Goal: Task Accomplishment & Management: Manage account settings

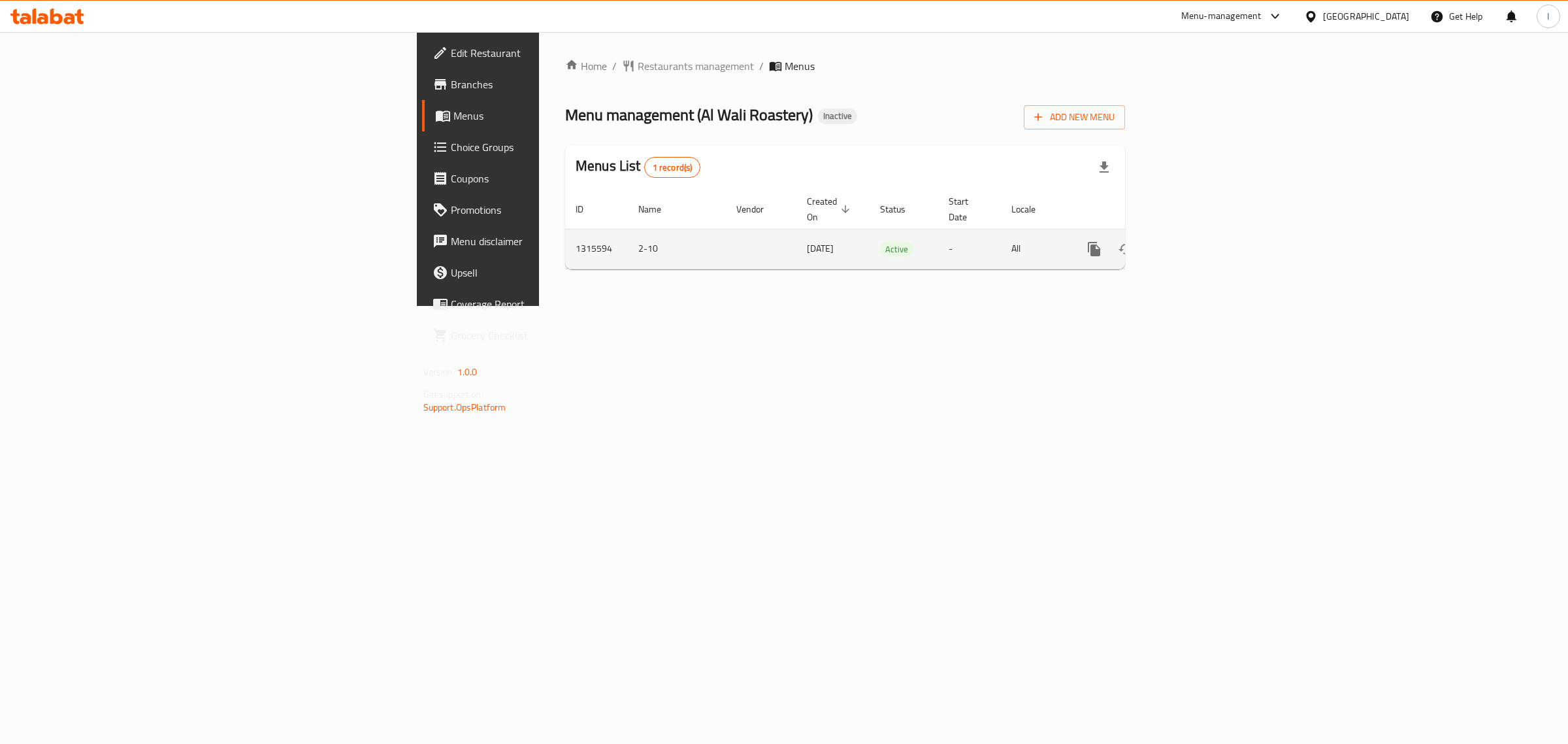
click at [1194, 243] on icon "enhanced table" at bounding box center [1188, 249] width 12 height 12
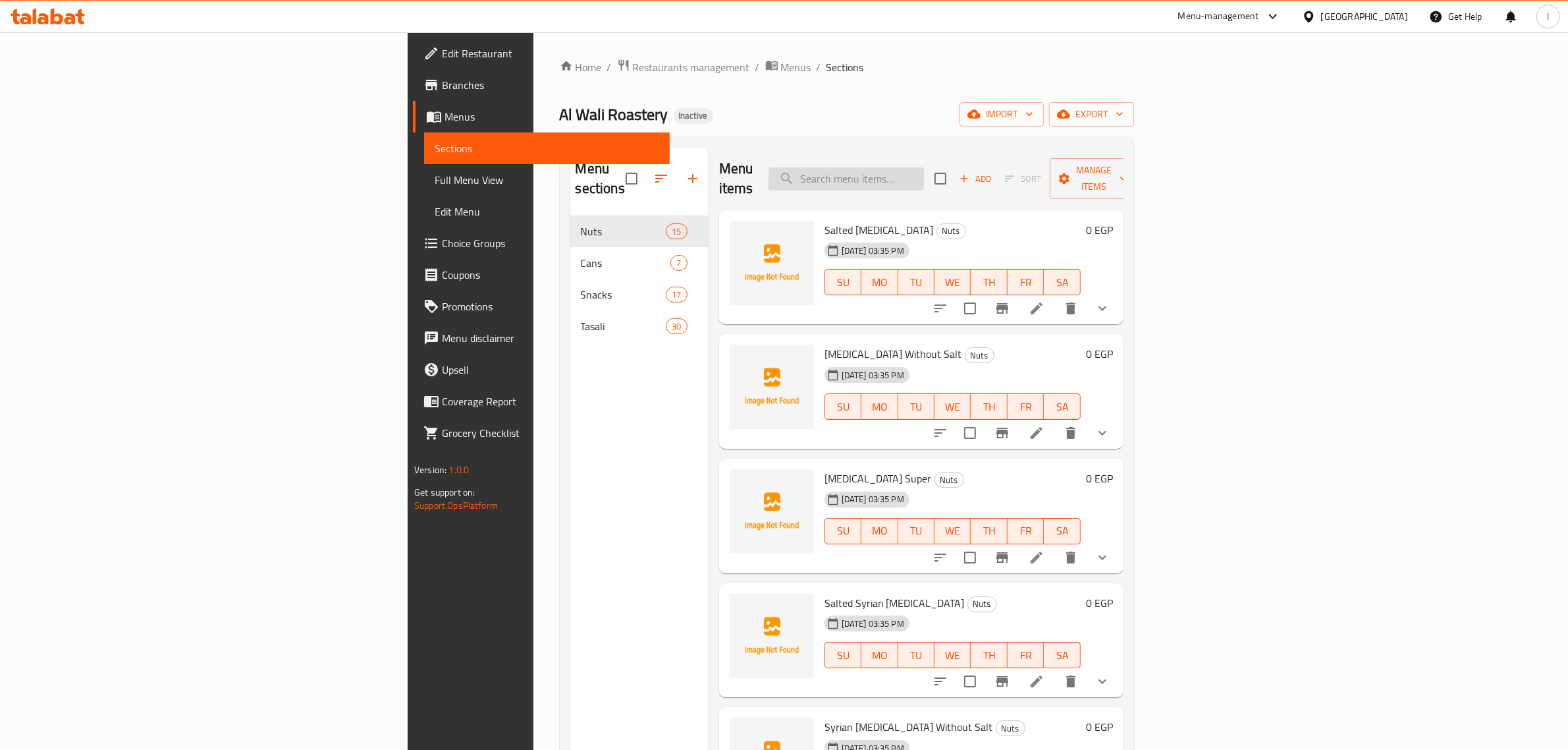
click at [925, 172] on input "search" at bounding box center [846, 179] width 156 height 23
paste input "لب أبيض مملح"
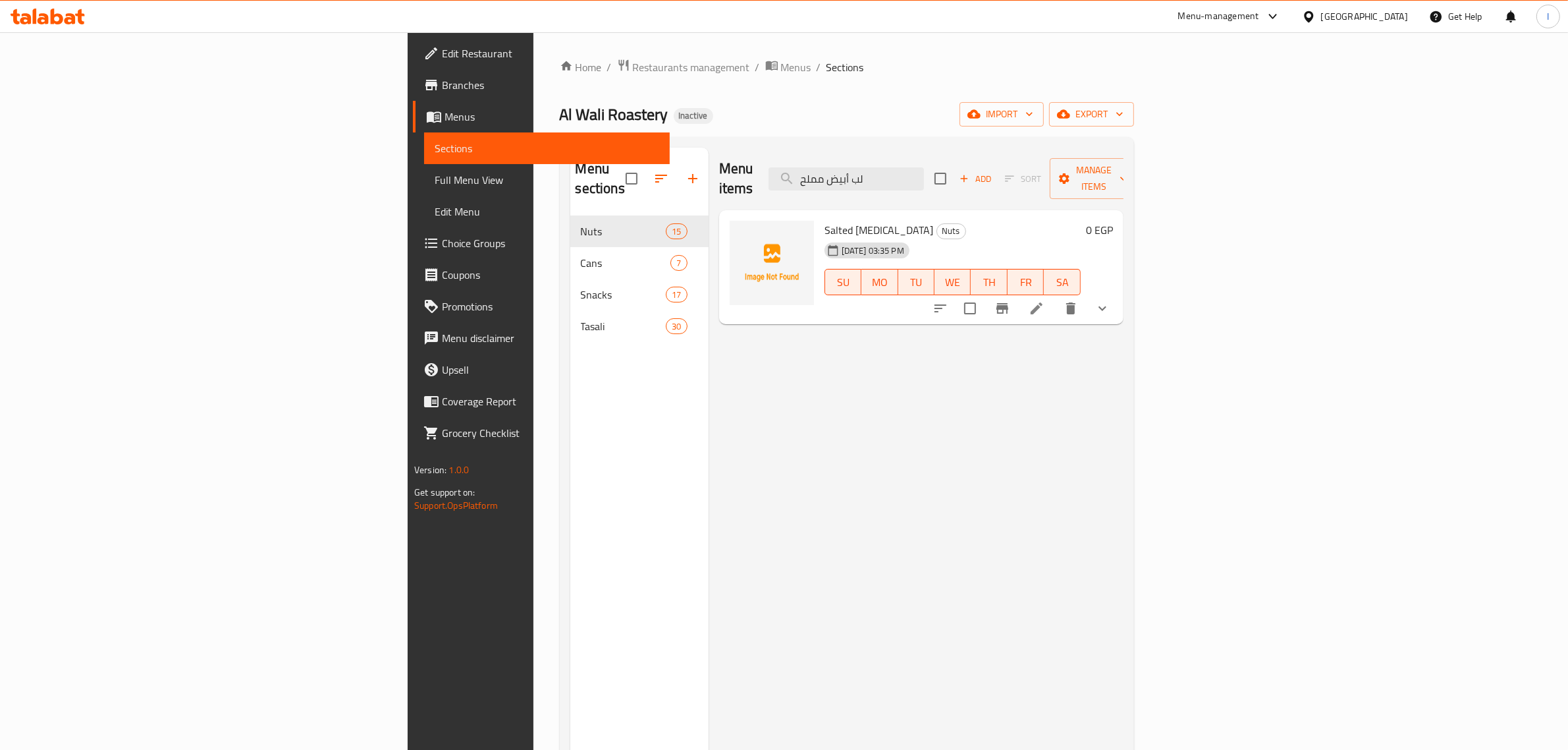
type input "لب أبيض مملح"
click at [1111, 300] on icon "show more" at bounding box center [1103, 308] width 16 height 16
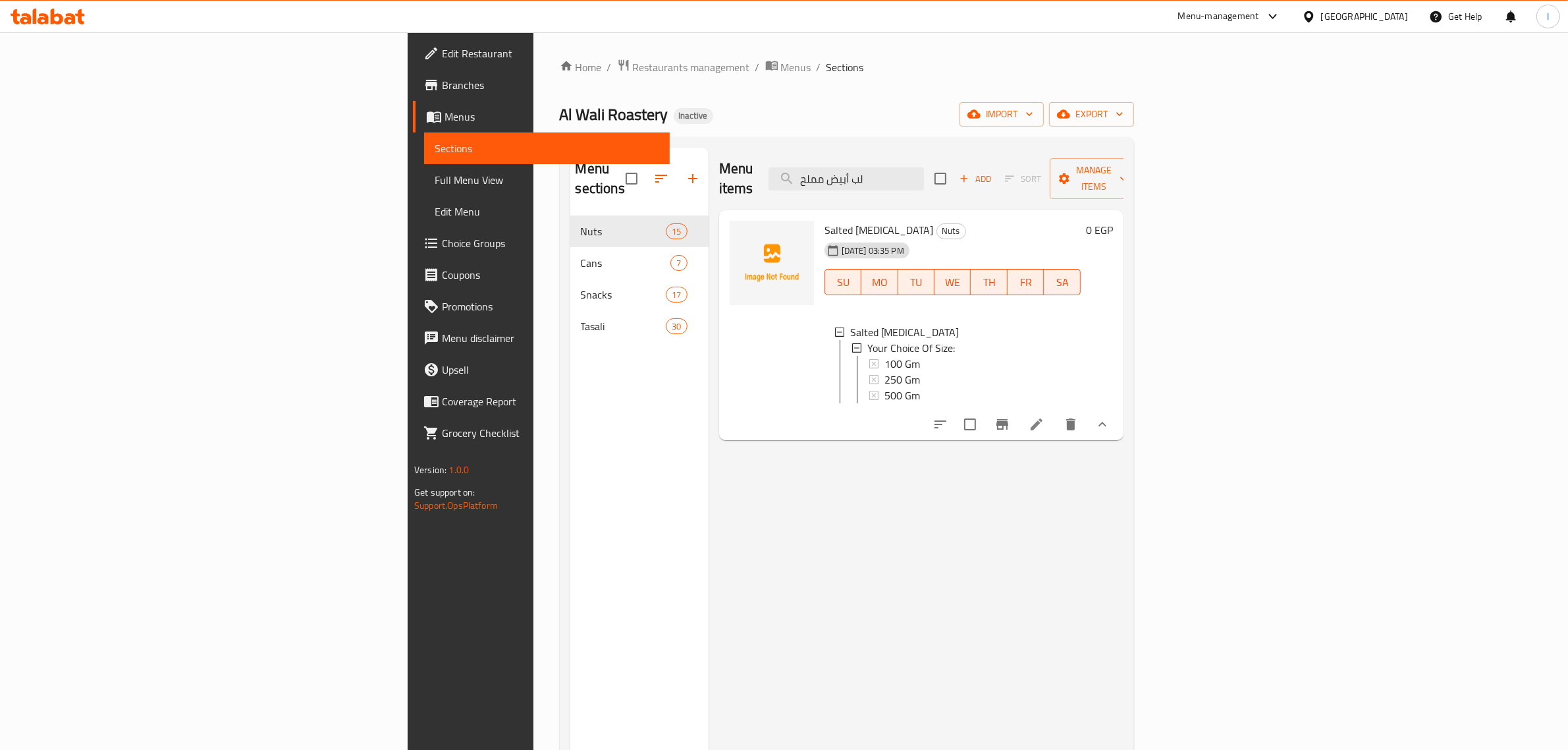
click at [435, 173] on span "Full Menu View" at bounding box center [547, 180] width 224 height 16
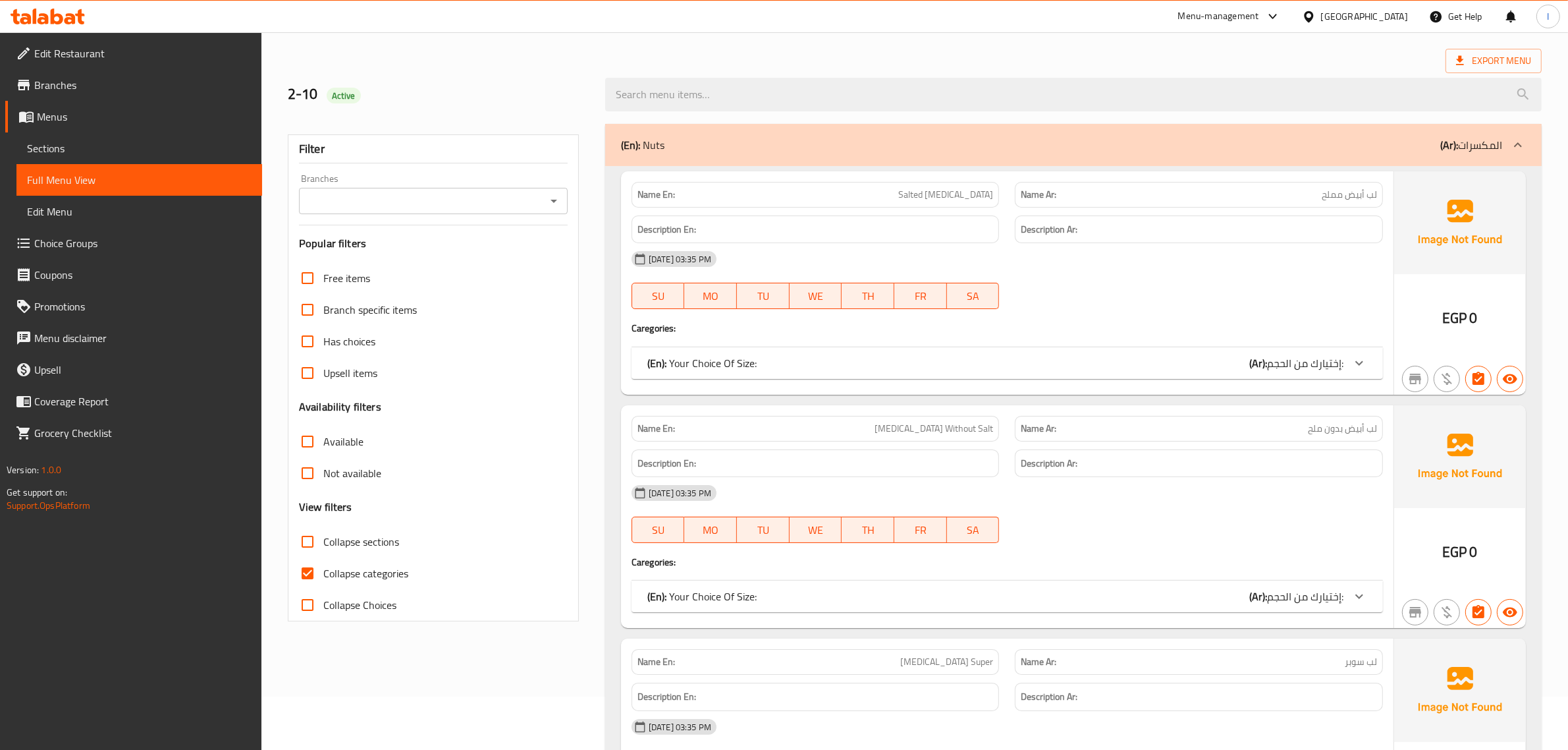
scroll to position [82, 0]
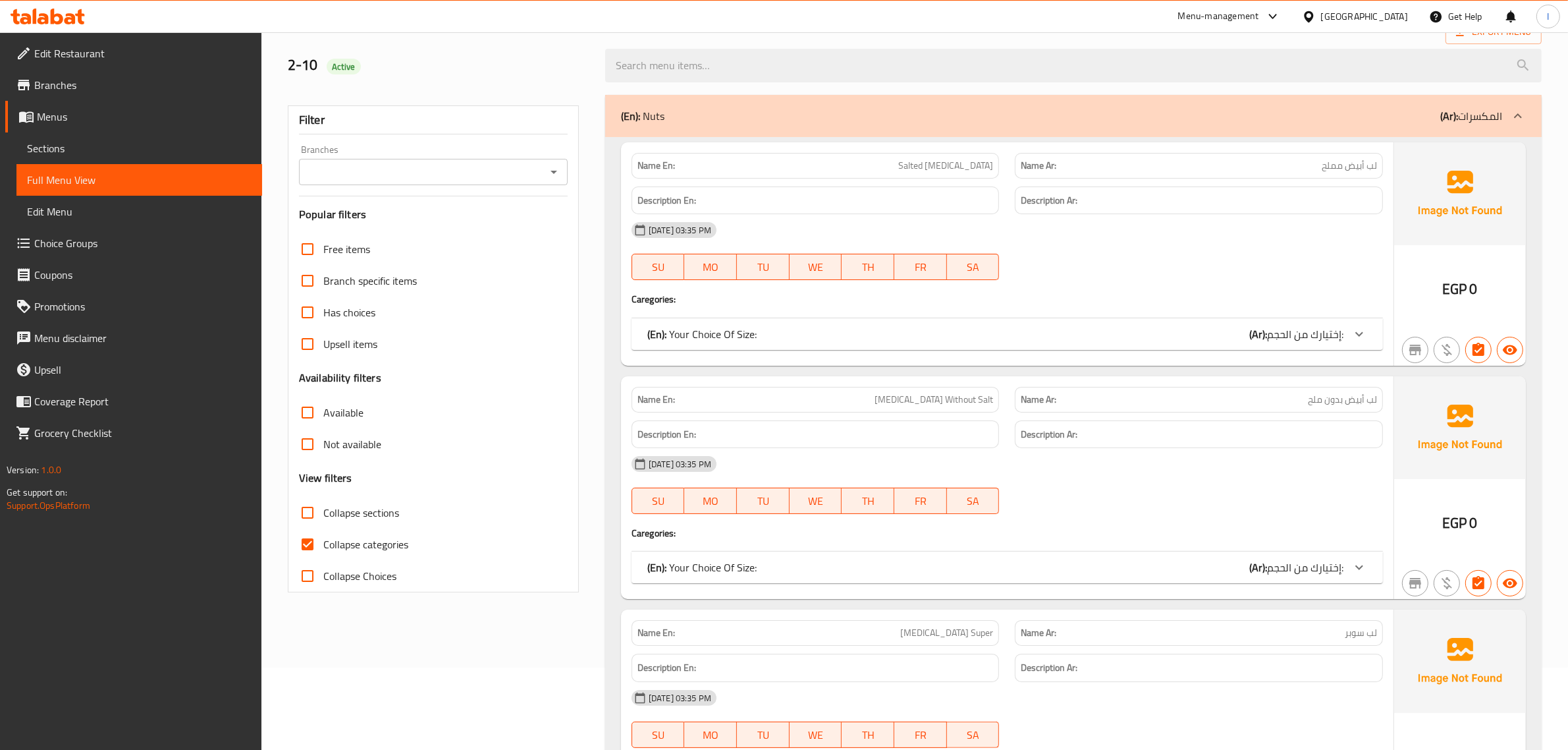
click at [1368, 330] on icon at bounding box center [1360, 334] width 16 height 16
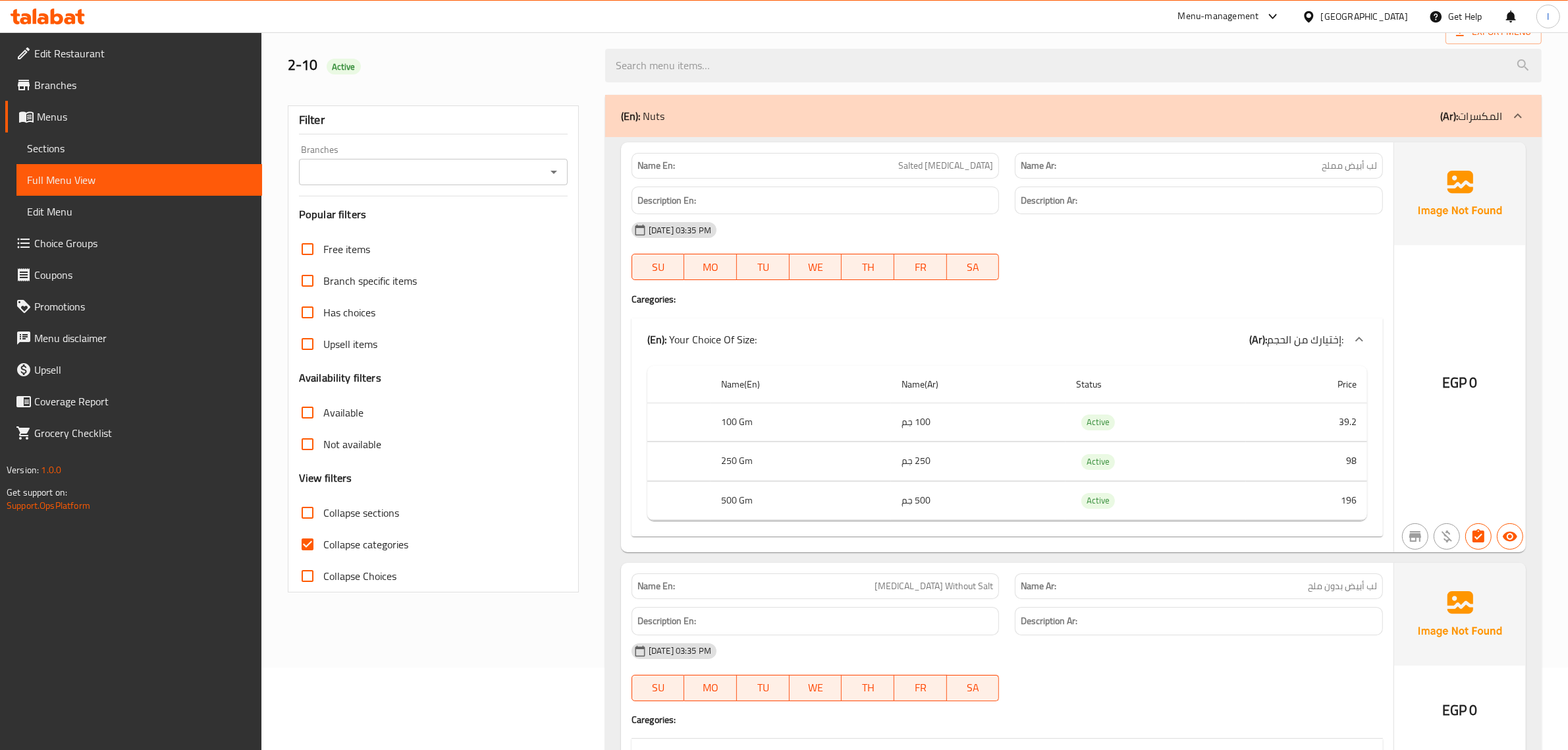
scroll to position [412, 0]
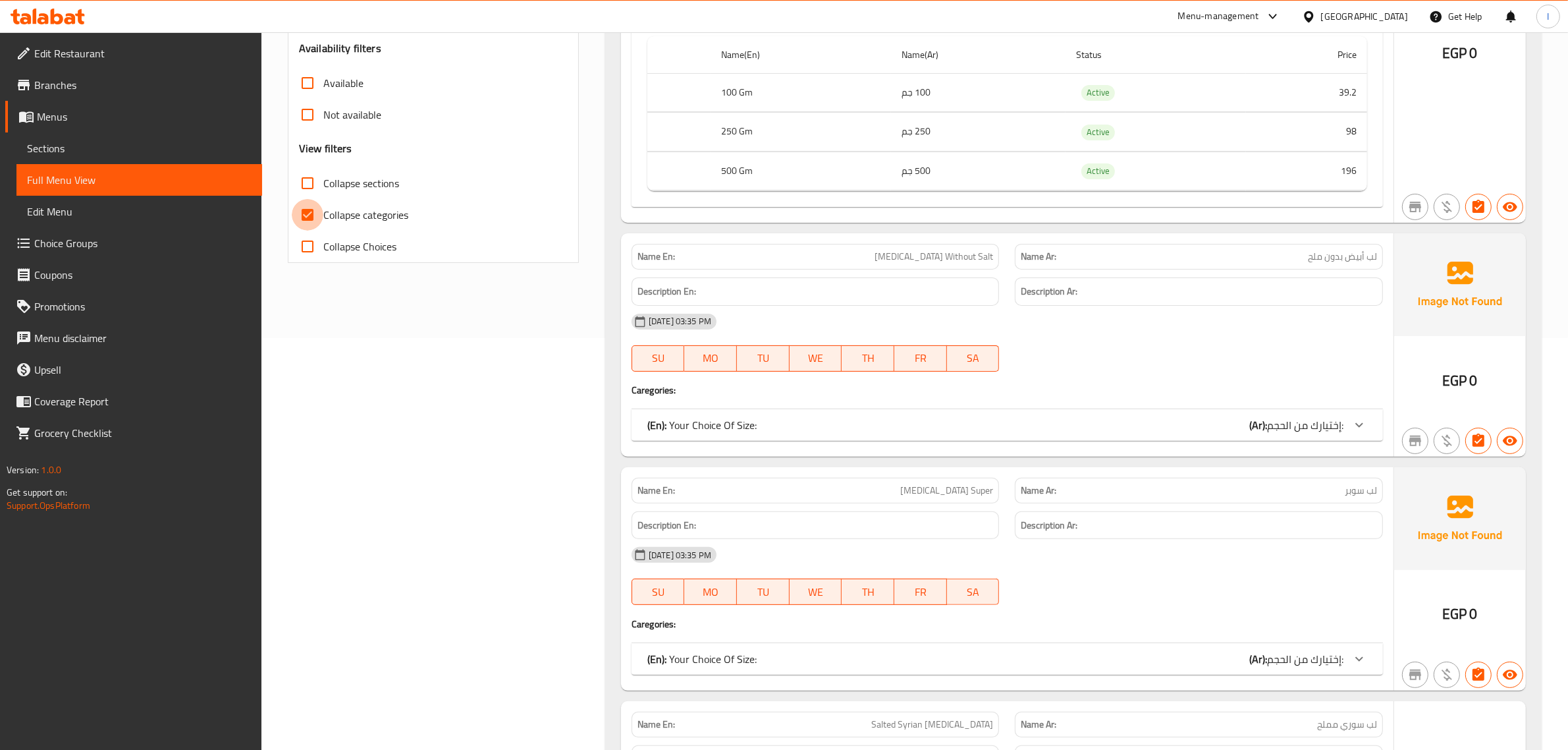
click at [303, 208] on input "Collapse categories" at bounding box center [308, 215] width 32 height 32
checkbox input "false"
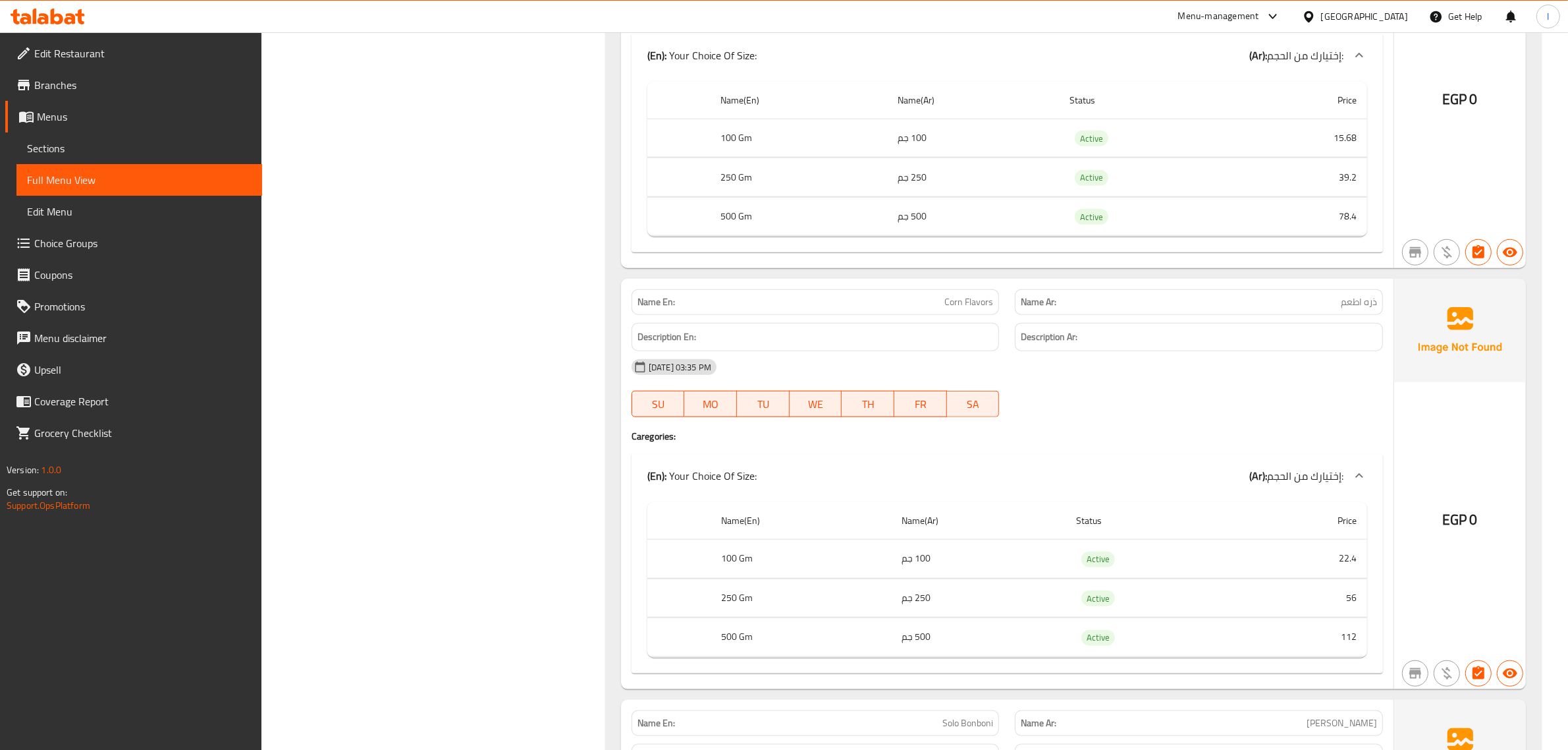
scroll to position [7958, 0]
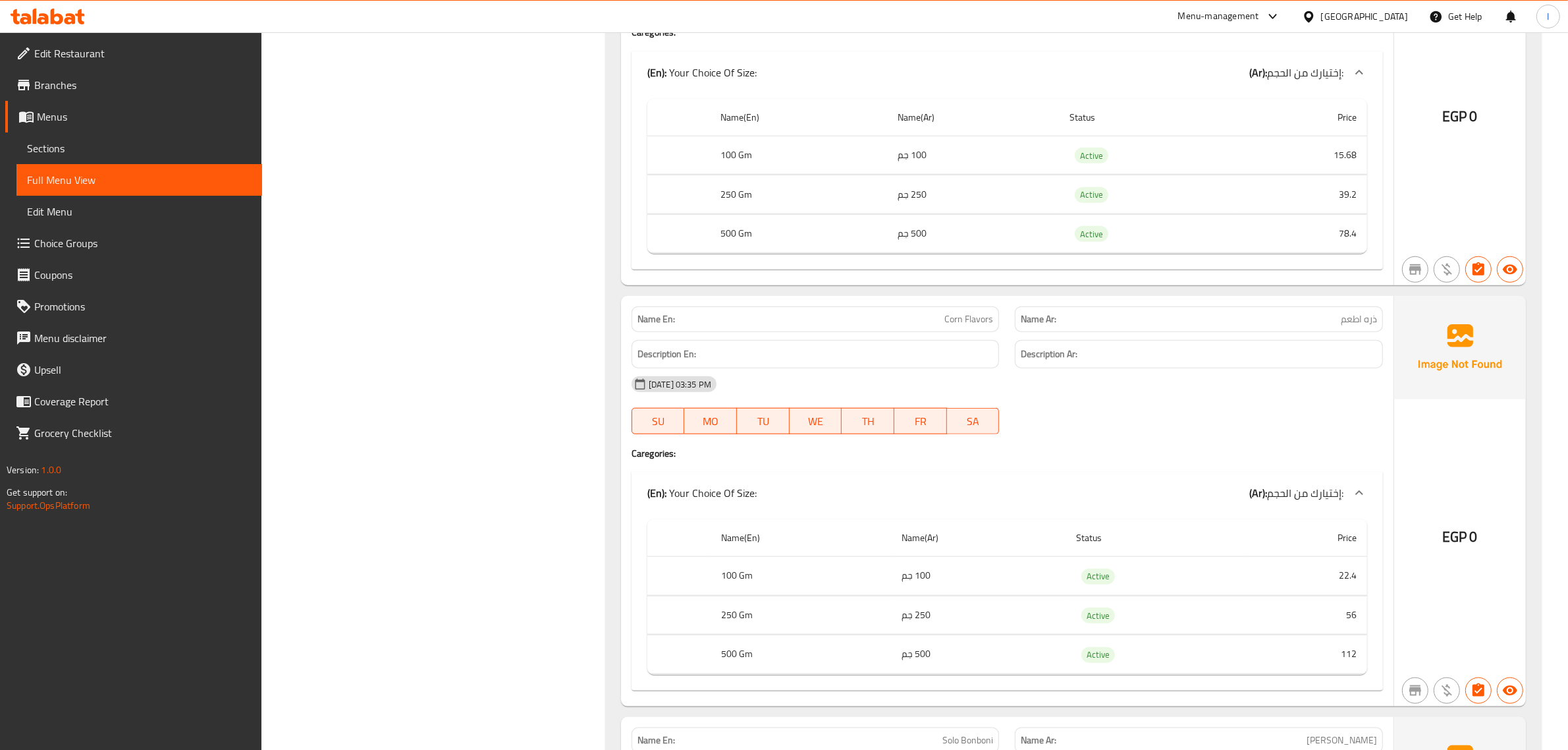
click at [1335, 332] on div "Name Ar: ذره اطعم" at bounding box center [1198, 319] width 368 height 26
click at [1316, 326] on p "Name Ar: ذره اطعم" at bounding box center [1199, 319] width 356 height 14
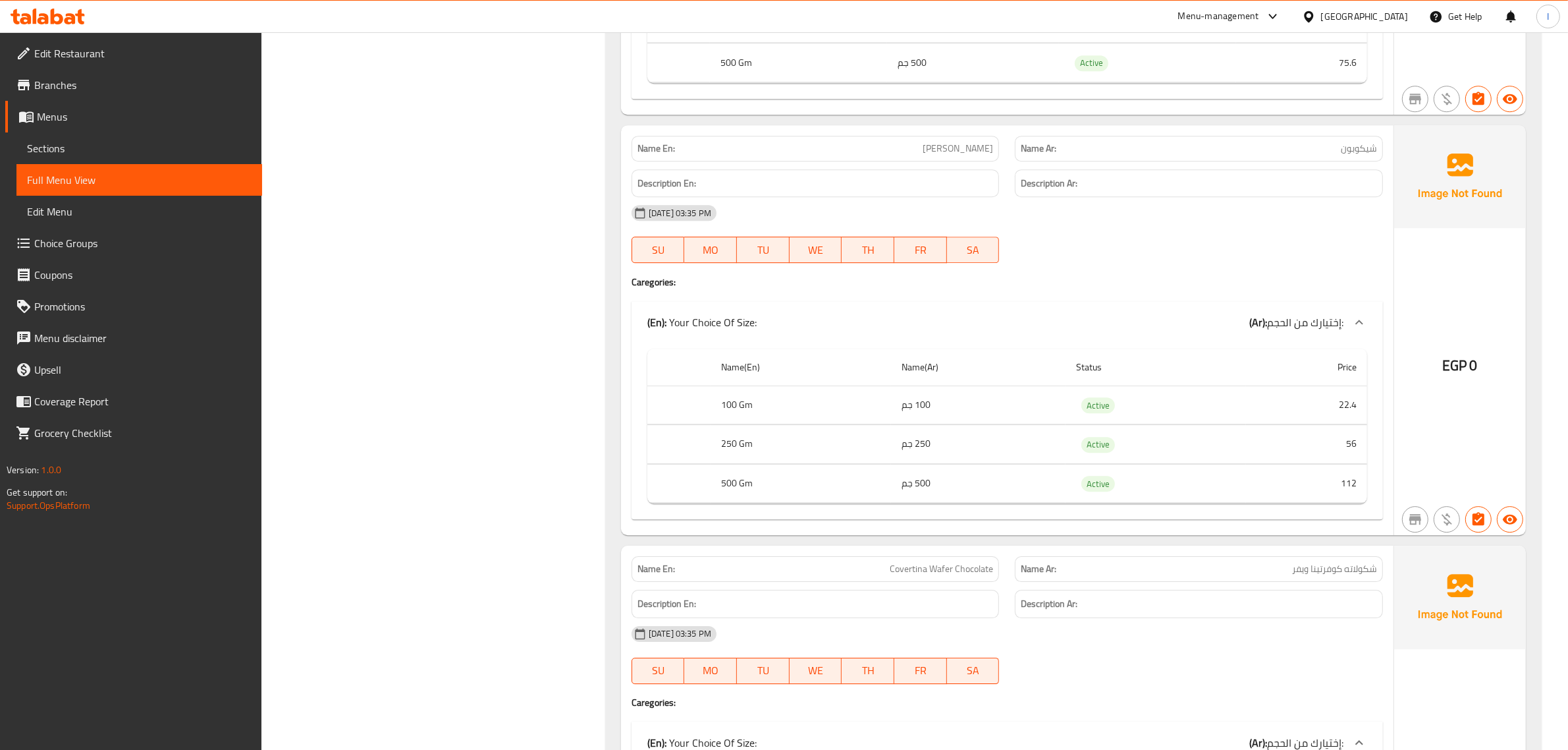
scroll to position [15855, 0]
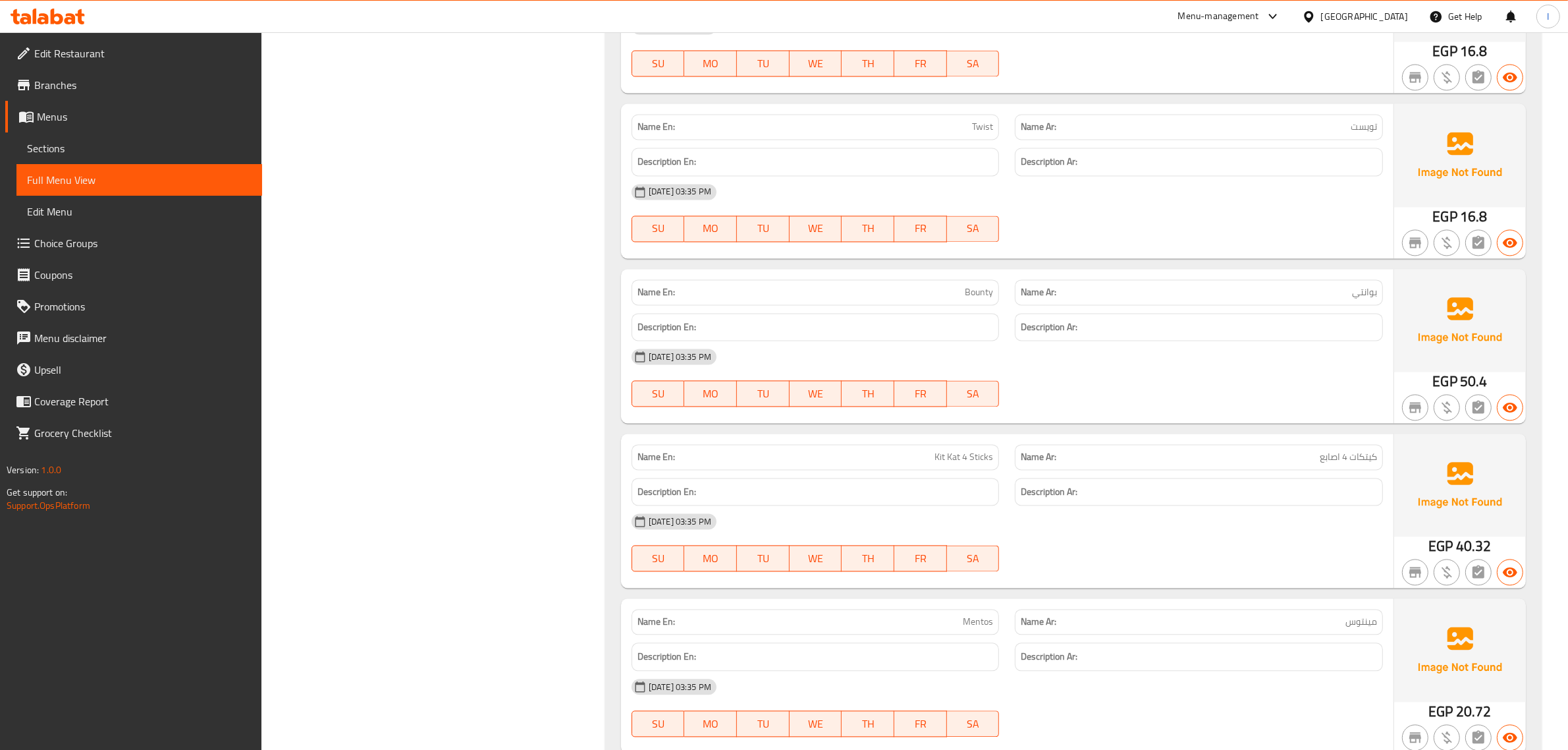
click at [984, 300] on span "Bounty" at bounding box center [979, 292] width 28 height 14
copy span "Bounty"
click at [1358, 300] on span "بوانتي" at bounding box center [1364, 292] width 25 height 14
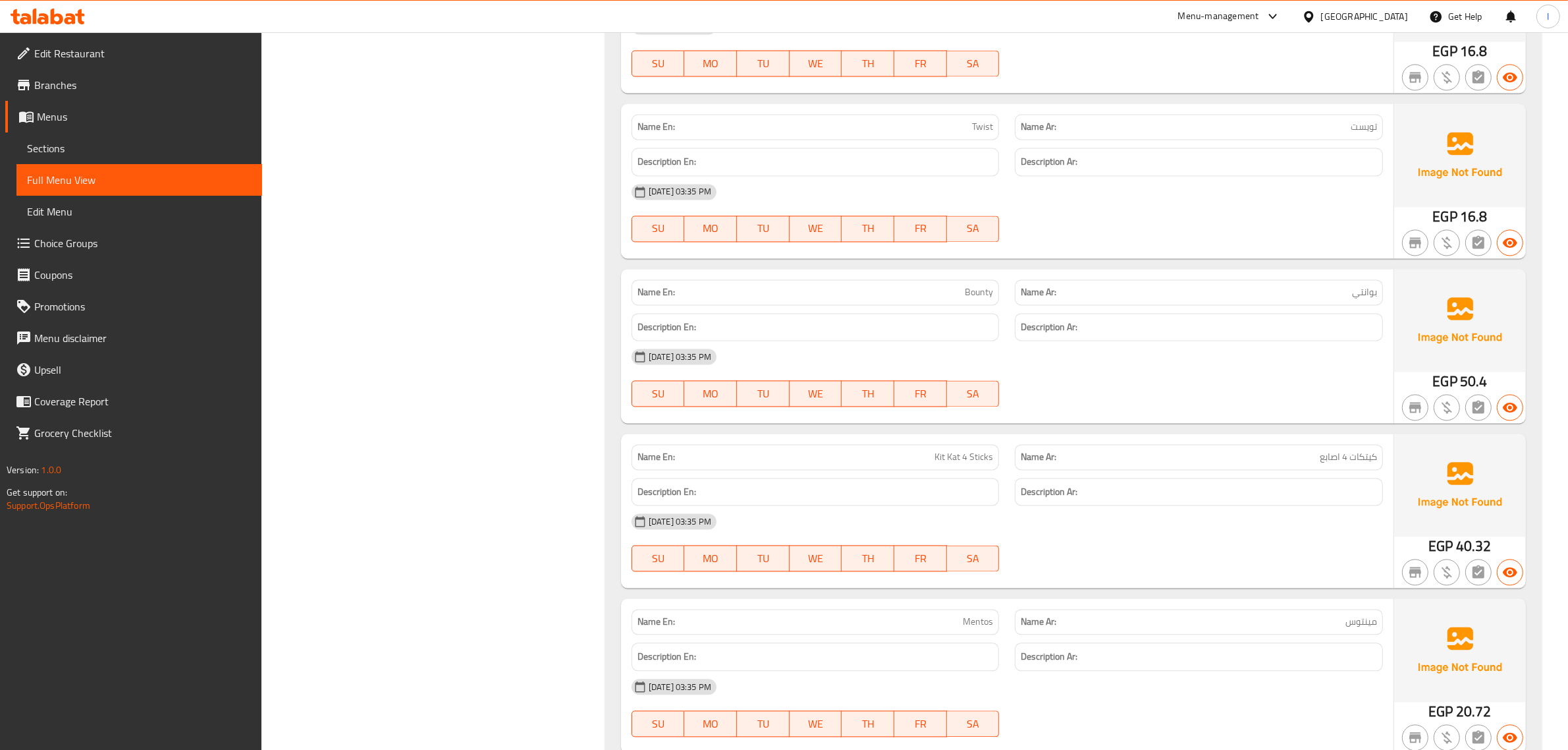
click at [973, 300] on span "Bounty" at bounding box center [979, 292] width 28 height 14
copy span "Bounty"
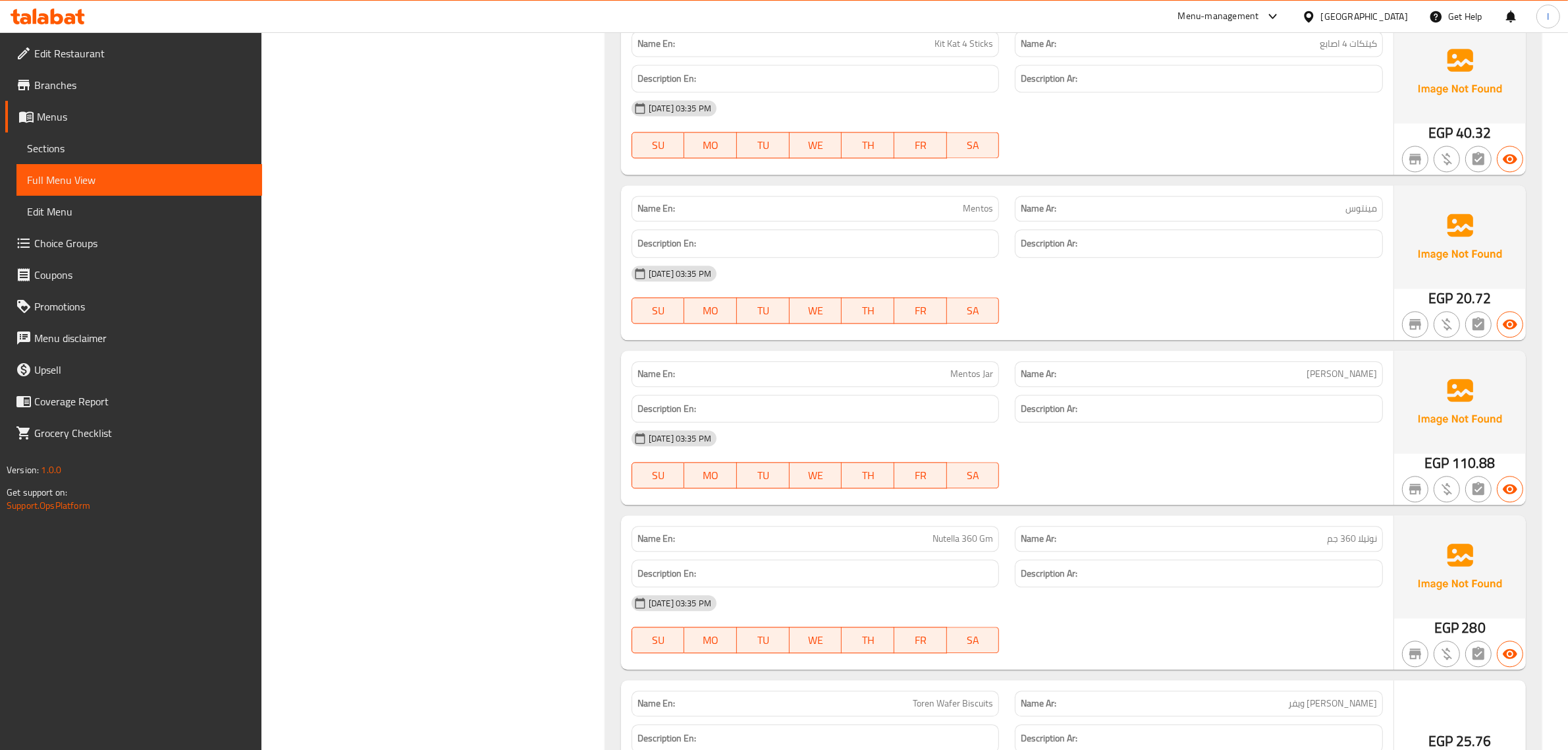
scroll to position [16350, 0]
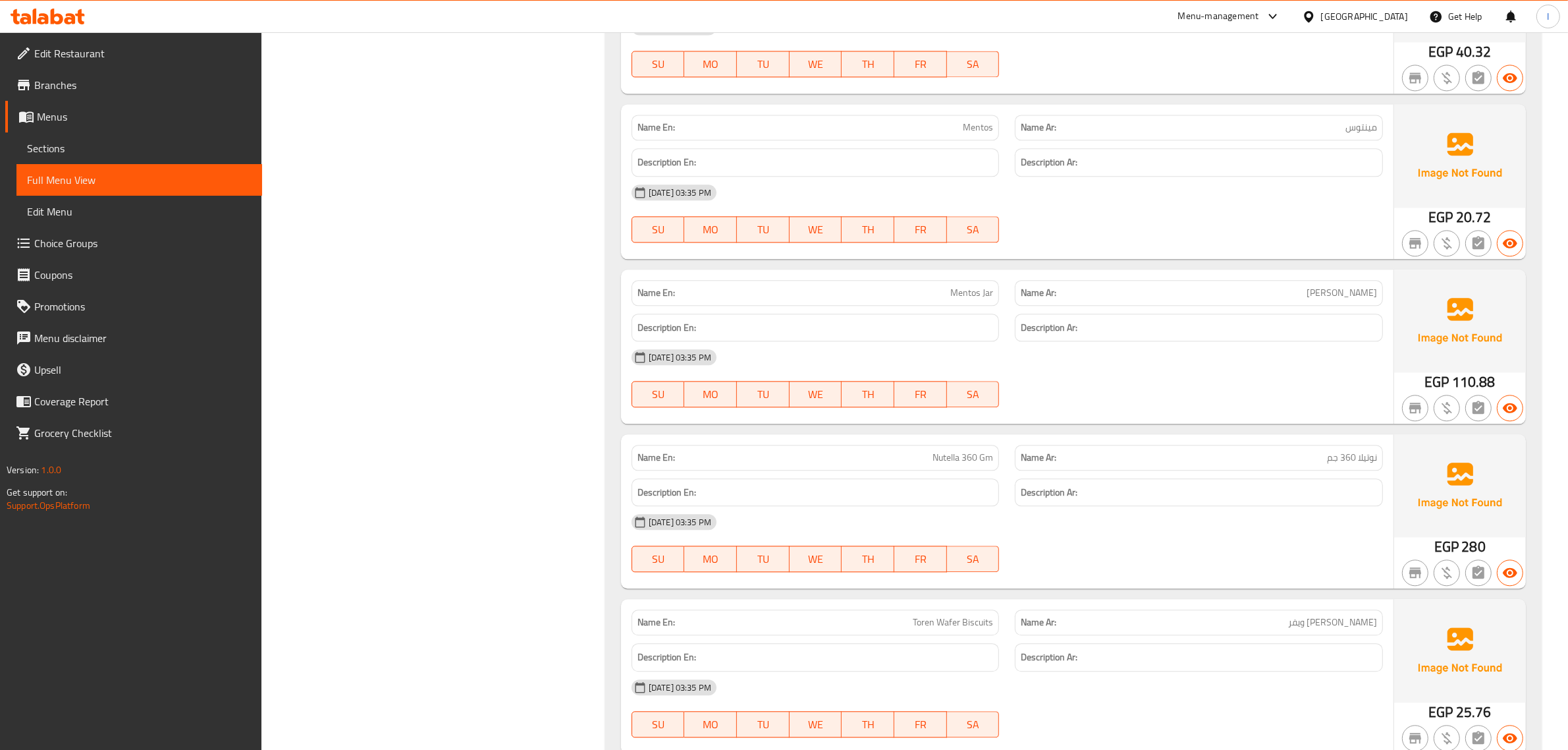
click at [966, 134] on span "Mentos" at bounding box center [978, 127] width 30 height 14
copy span "Mentos"
click at [984, 136] on span "M&M'S" at bounding box center [978, 129] width 30 height 14
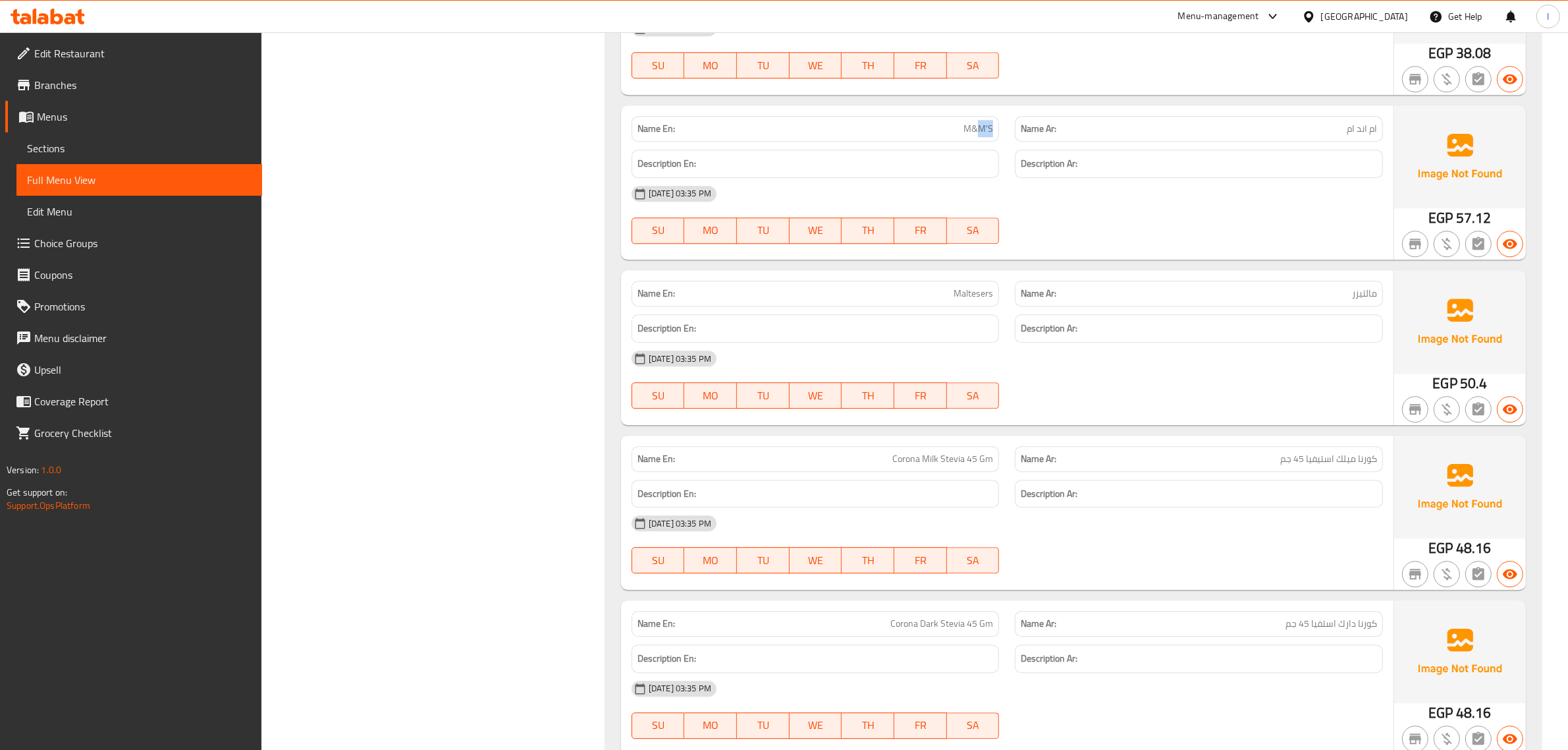
click at [984, 136] on span "M&M'S" at bounding box center [978, 129] width 30 height 14
copy span "M&M'S"
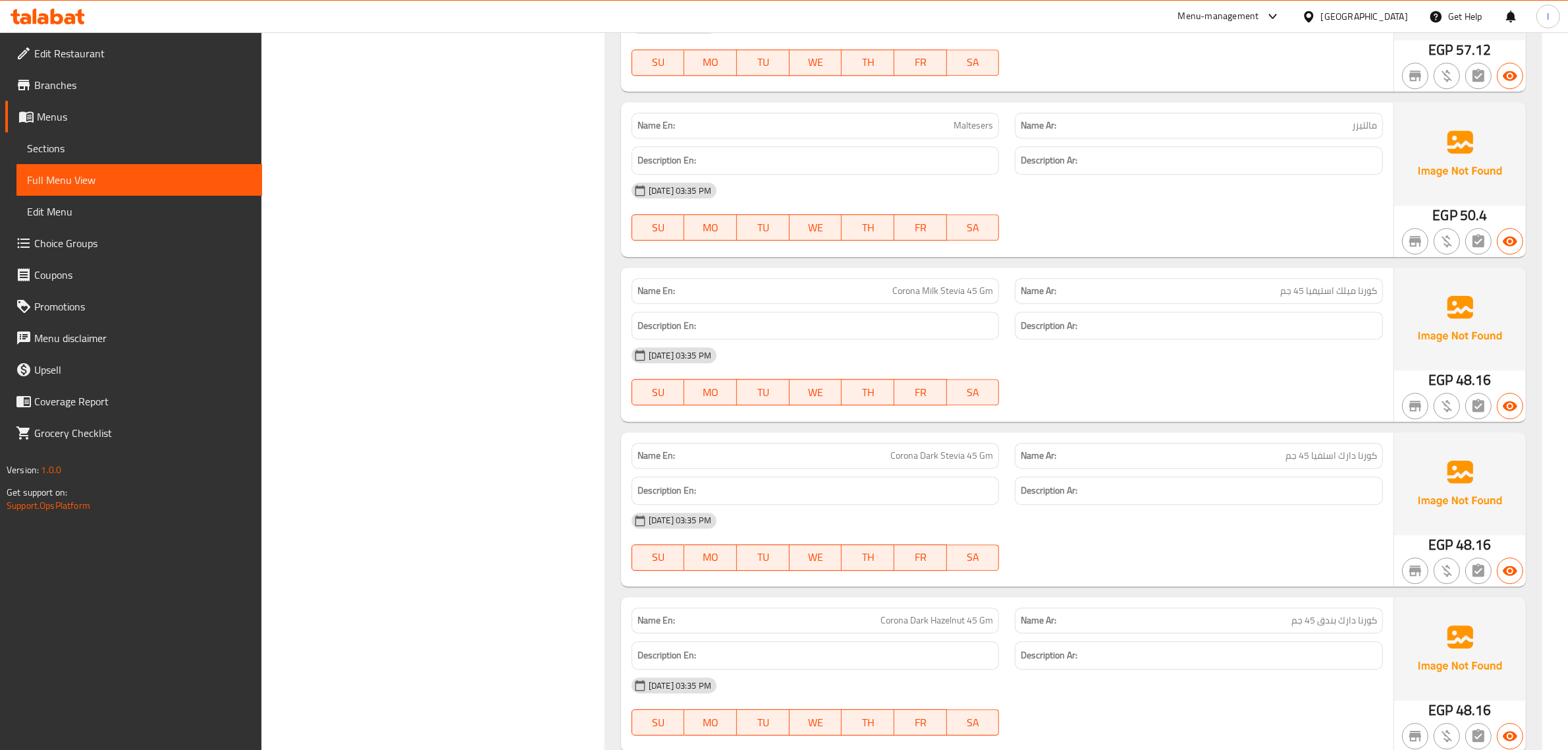
scroll to position [17339, 0]
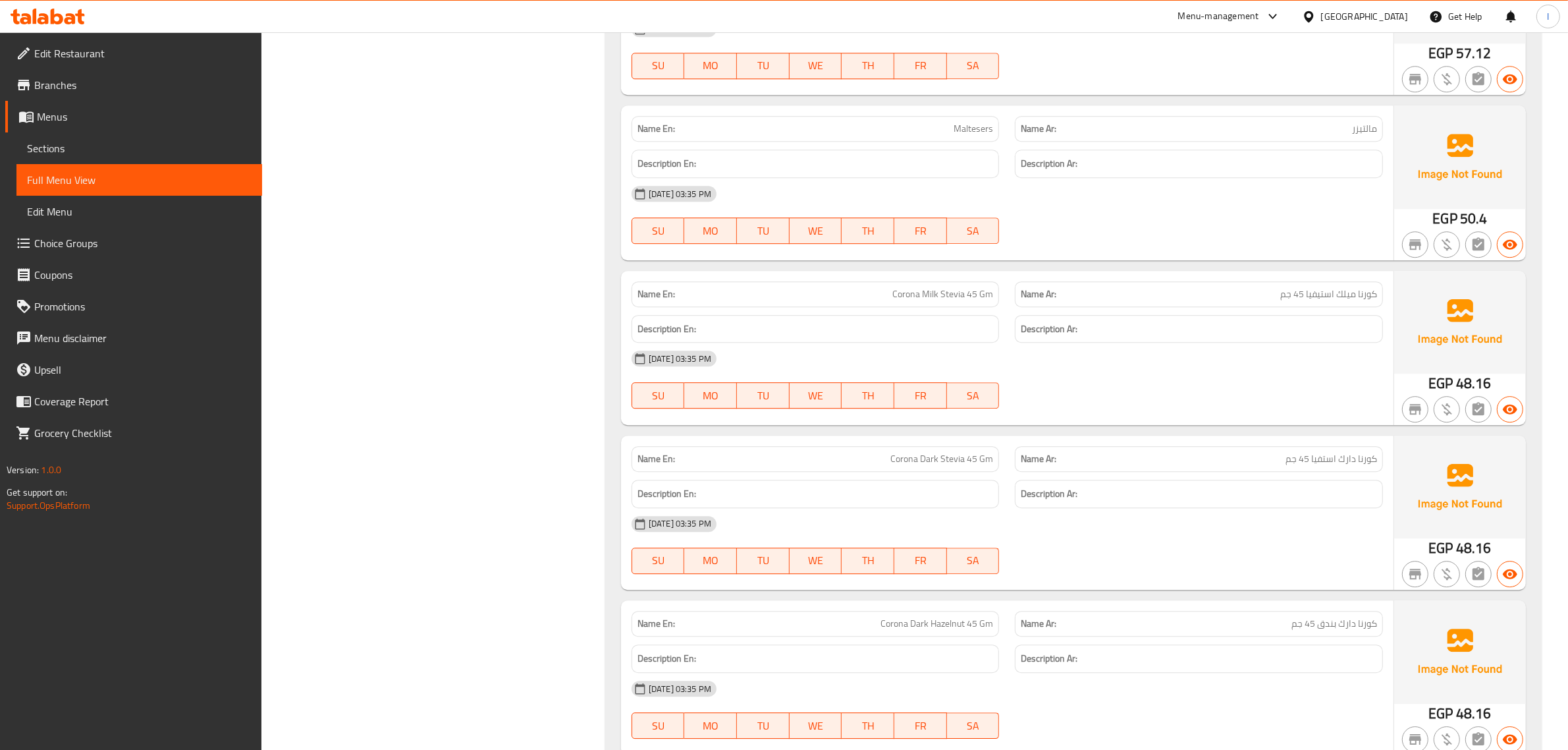
click at [983, 136] on span "Maltesers" at bounding box center [974, 129] width 40 height 14
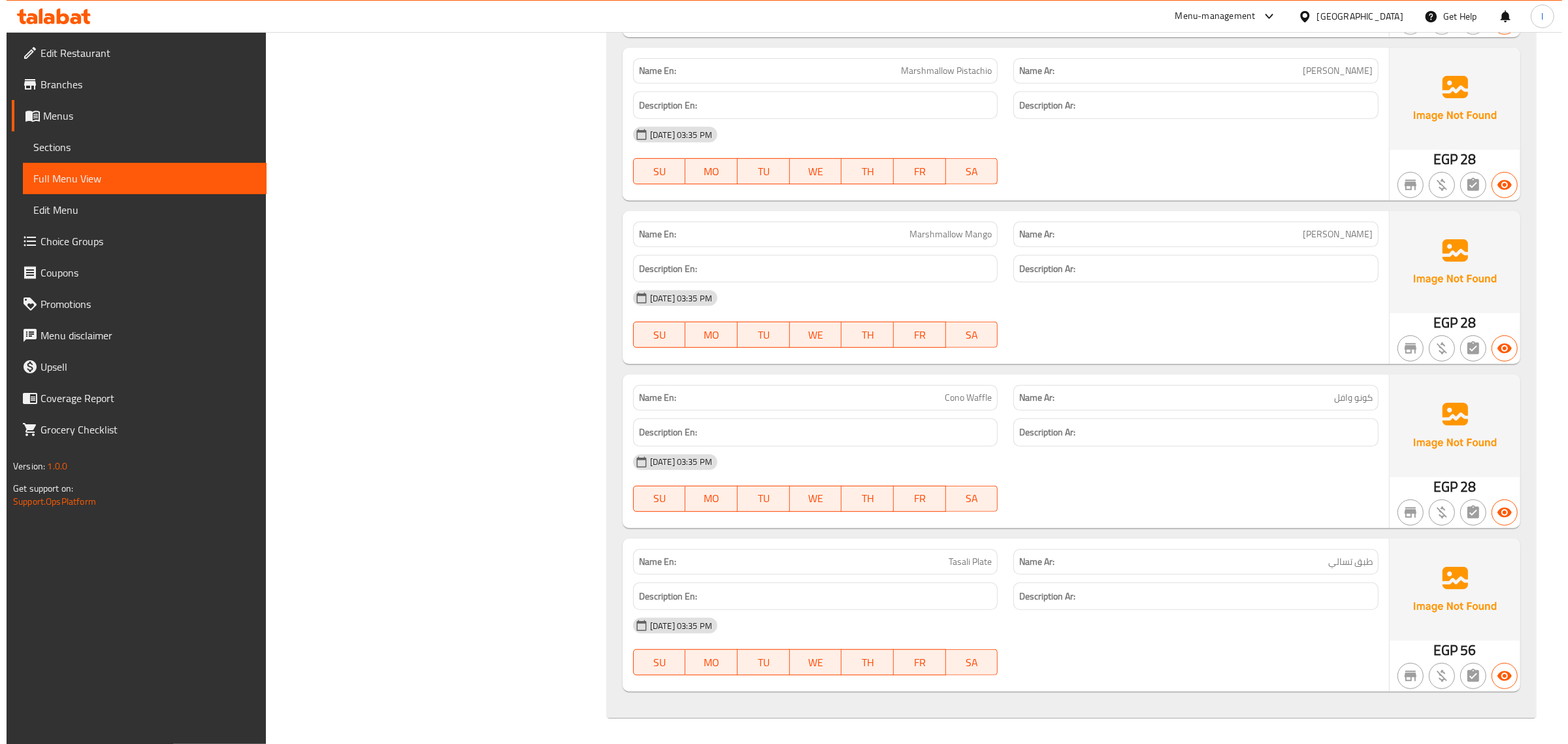
scroll to position [0, 0]
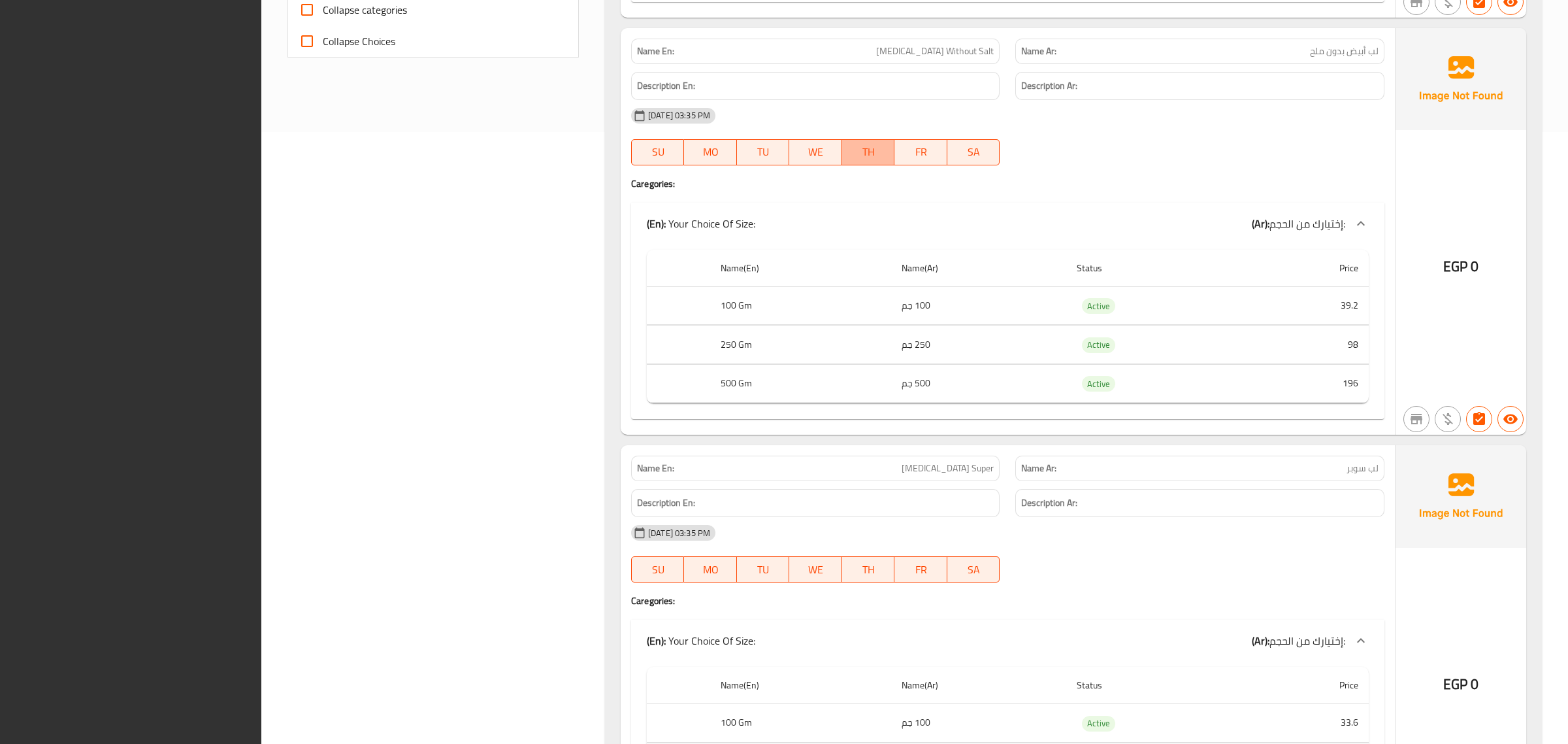
click at [860, 151] on span "TH" at bounding box center [869, 152] width 43 height 19
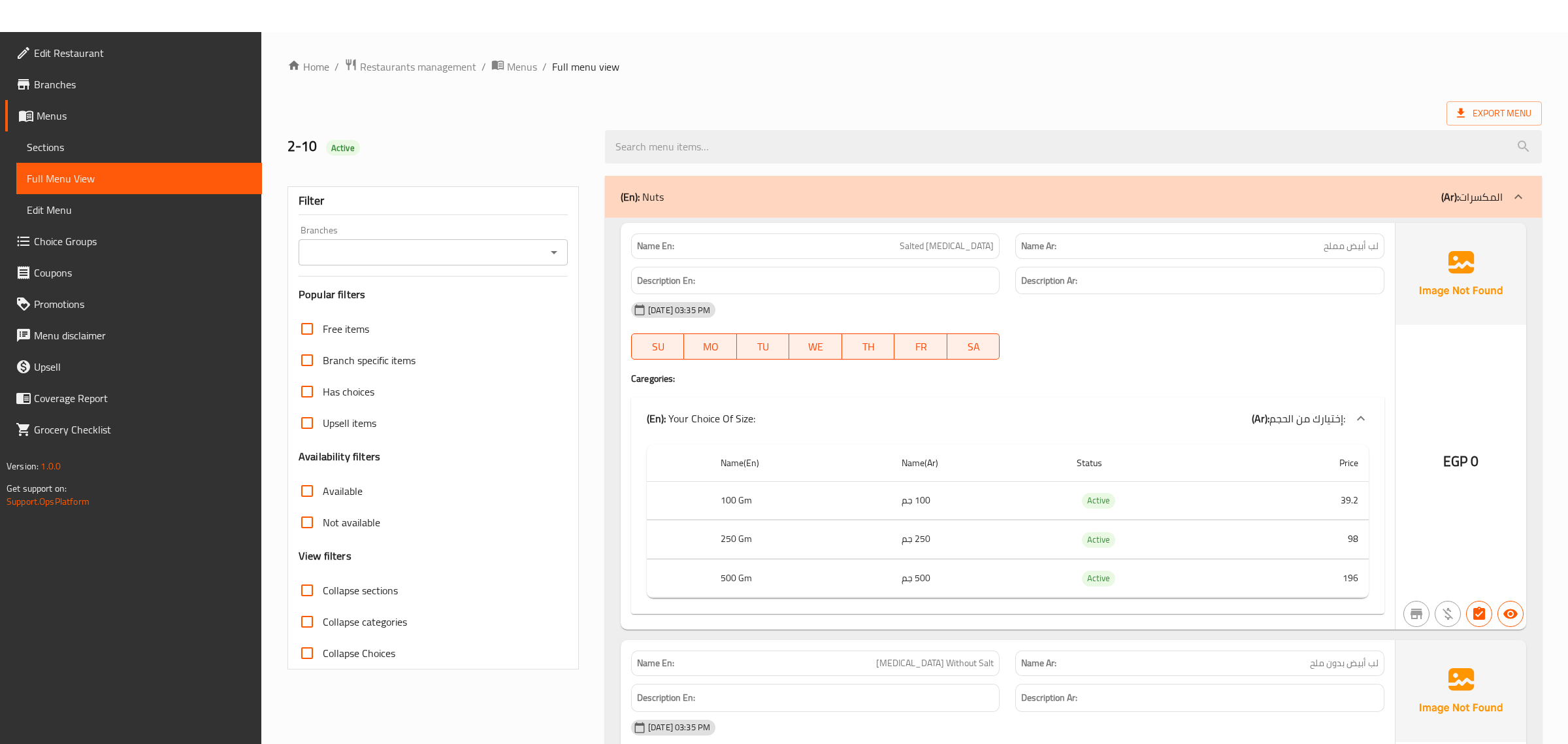
click at [64, 147] on span "Sections" at bounding box center [139, 147] width 225 height 16
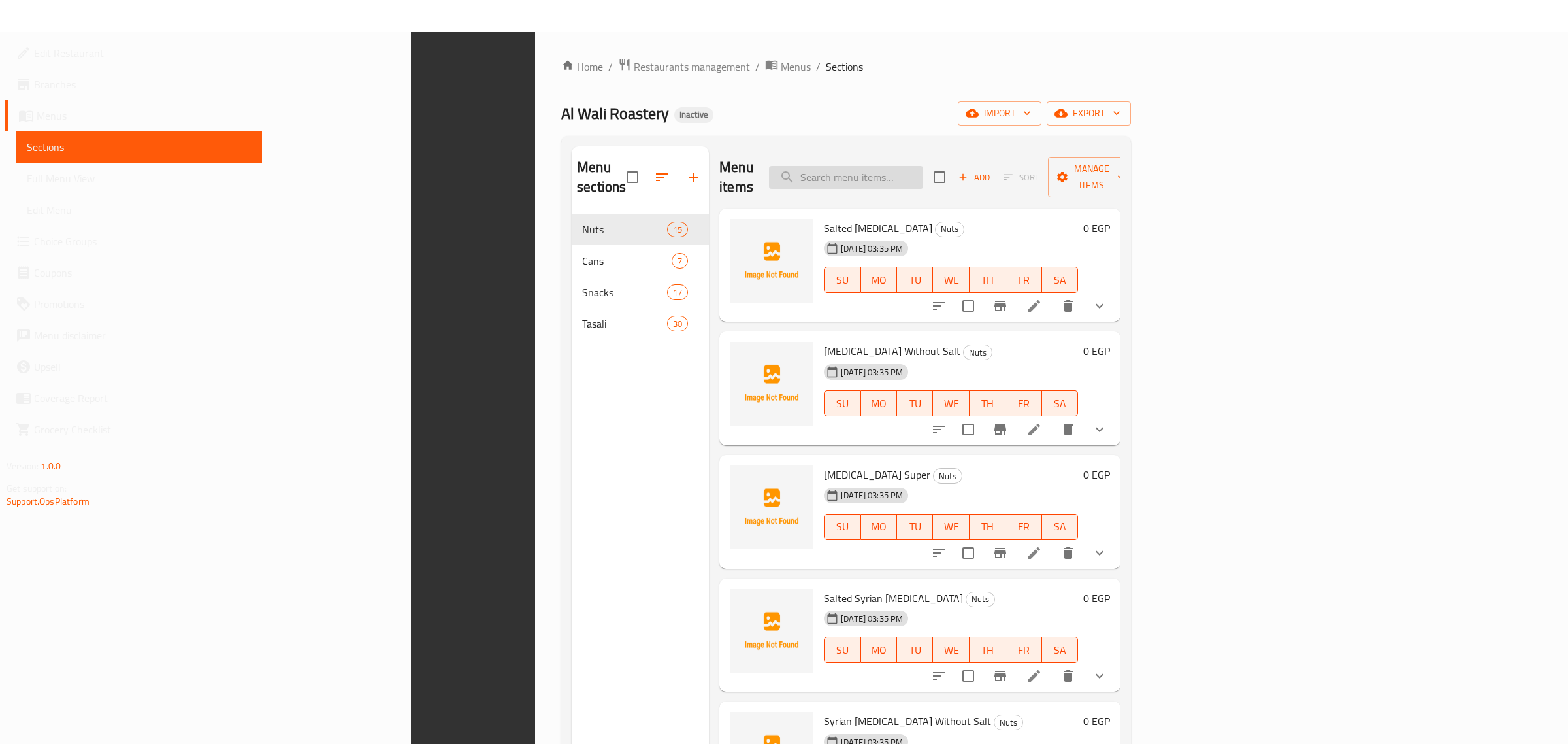
click at [923, 166] on input "search" at bounding box center [846, 177] width 154 height 23
click at [923, 170] on input "search" at bounding box center [846, 177] width 154 height 23
paste input "Bounty"
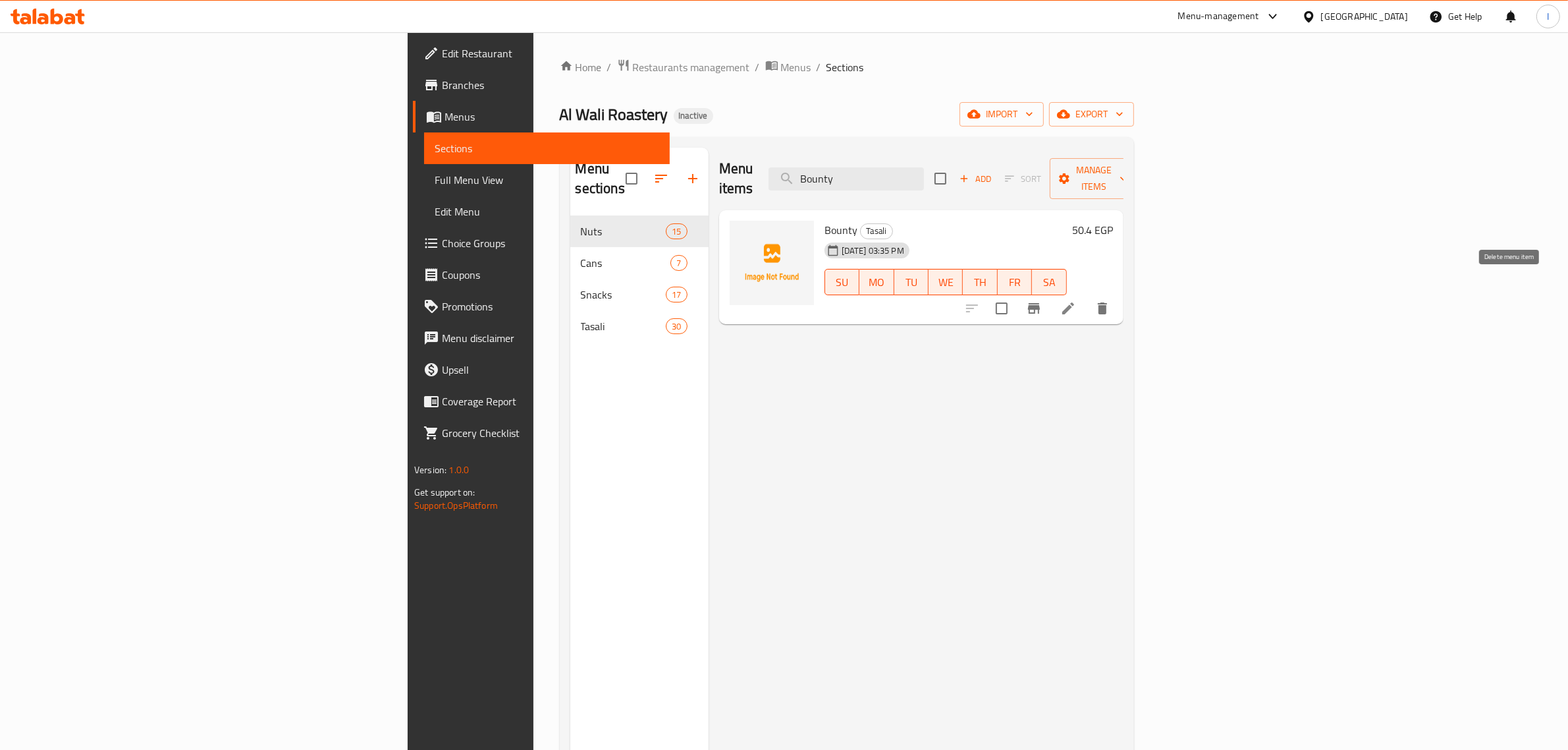
type input "Bounty"
click at [1107, 303] on icon "delete" at bounding box center [1103, 308] width 10 height 12
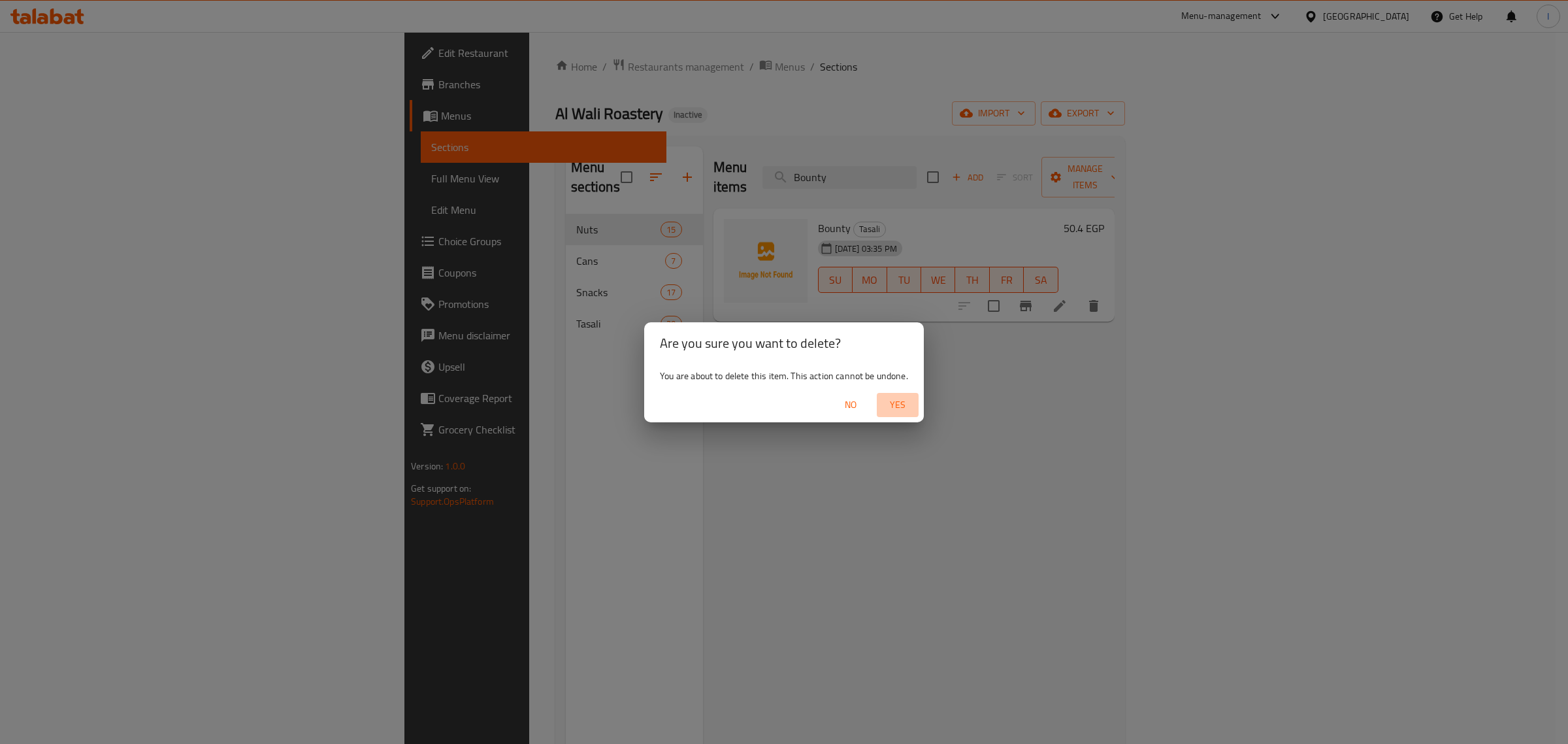
click at [887, 404] on span "Yes" at bounding box center [898, 405] width 32 height 17
